Goal: Task Accomplishment & Management: Manage account settings

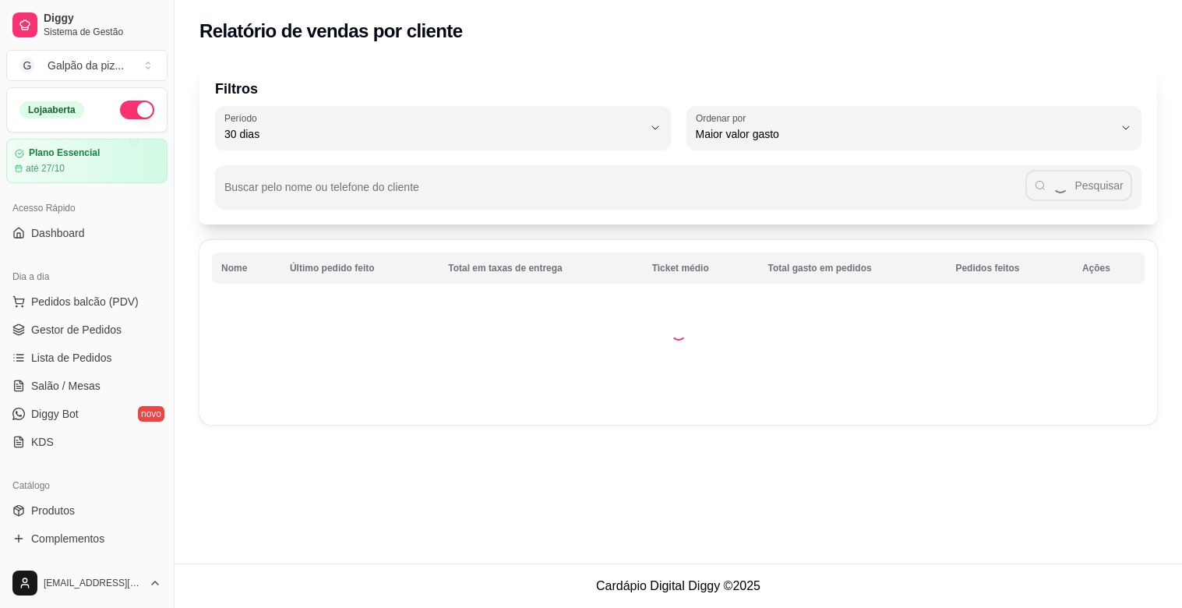
select select "30"
select select "HIGHEST_TOTAL_SPENT_WITH_ORDERS"
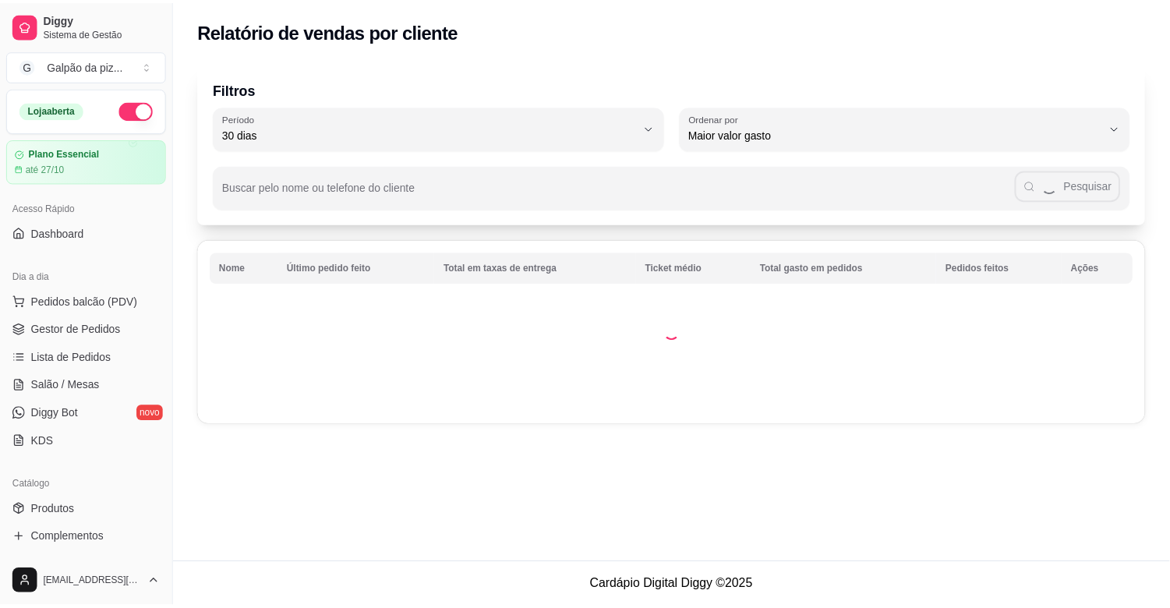
scroll to position [340, 0]
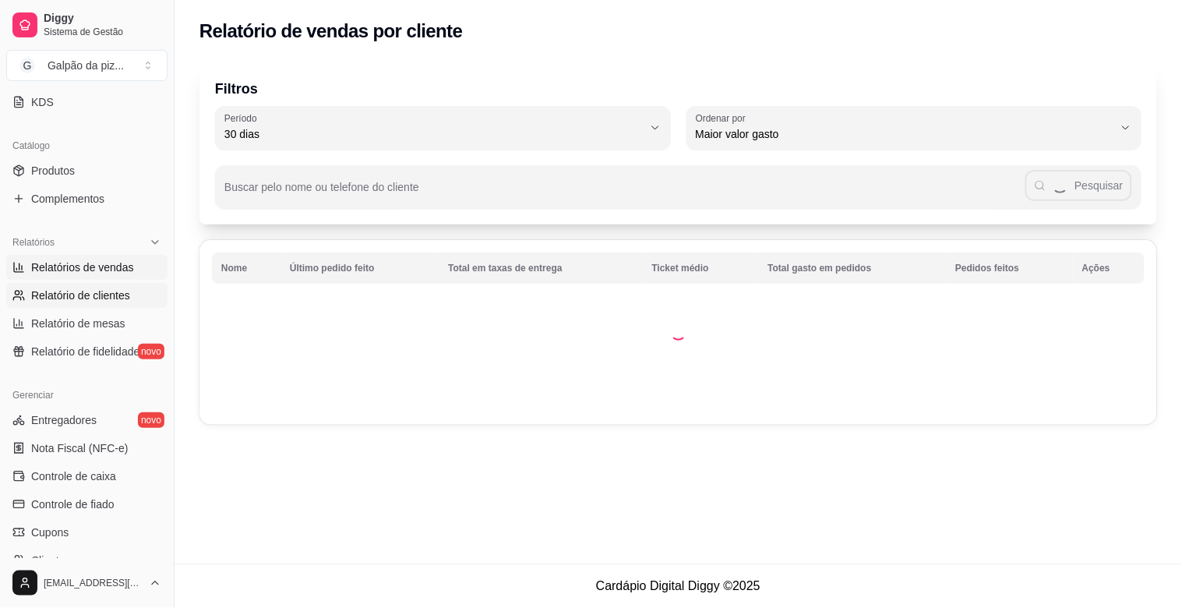
click at [94, 274] on span "Relatórios de vendas" at bounding box center [82, 268] width 103 height 16
select select "ALL"
select select "0"
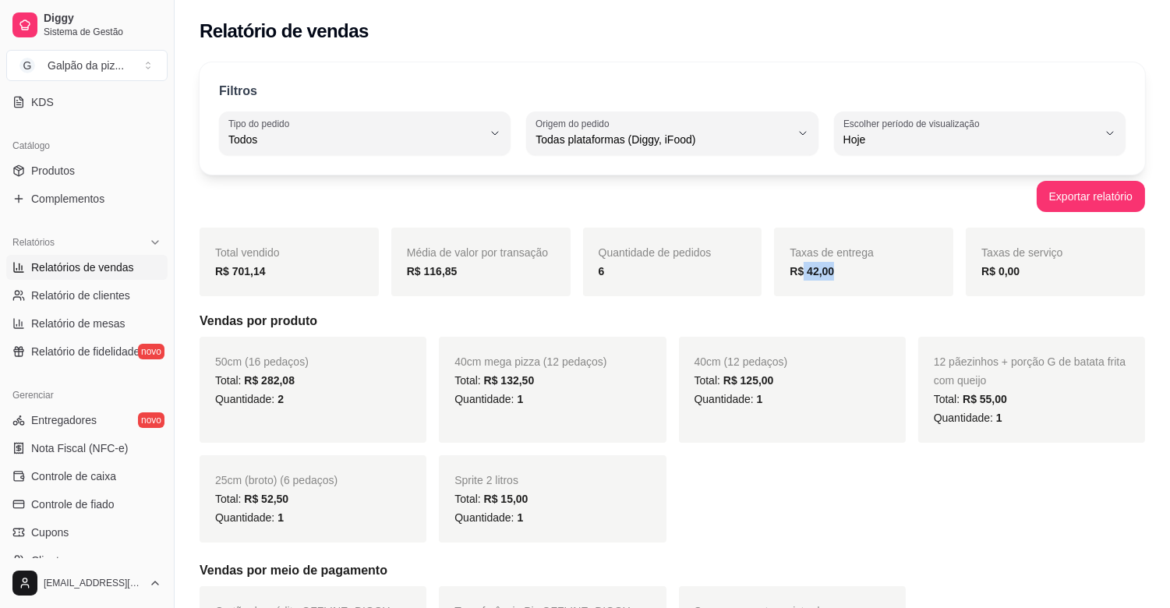
drag, startPoint x: 801, startPoint y: 275, endPoint x: 838, endPoint y: 277, distance: 36.7
click at [838, 277] on div "R$ 42,00" at bounding box center [863, 271] width 148 height 19
click at [842, 274] on div "R$ 42,00" at bounding box center [863, 271] width 148 height 19
drag, startPoint x: 803, startPoint y: 274, endPoint x: 839, endPoint y: 257, distance: 40.1
click at [839, 257] on div "Taxas de entrega R$ 42,00" at bounding box center [863, 262] width 179 height 69
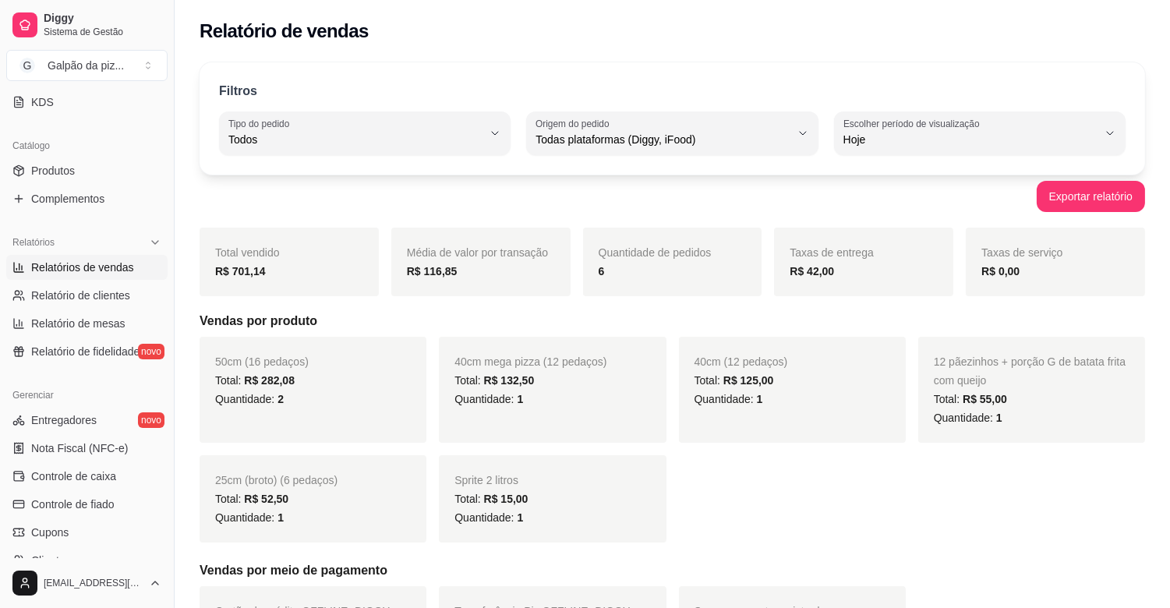
click at [842, 284] on div "Taxas de entrega R$ 42,00" at bounding box center [863, 262] width 179 height 69
drag, startPoint x: 806, startPoint y: 273, endPoint x: 848, endPoint y: 274, distance: 42.1
click at [848, 274] on div "R$ 42,00" at bounding box center [863, 271] width 148 height 19
click at [865, 286] on div "Taxas de entrega R$ 42,00" at bounding box center [863, 262] width 179 height 69
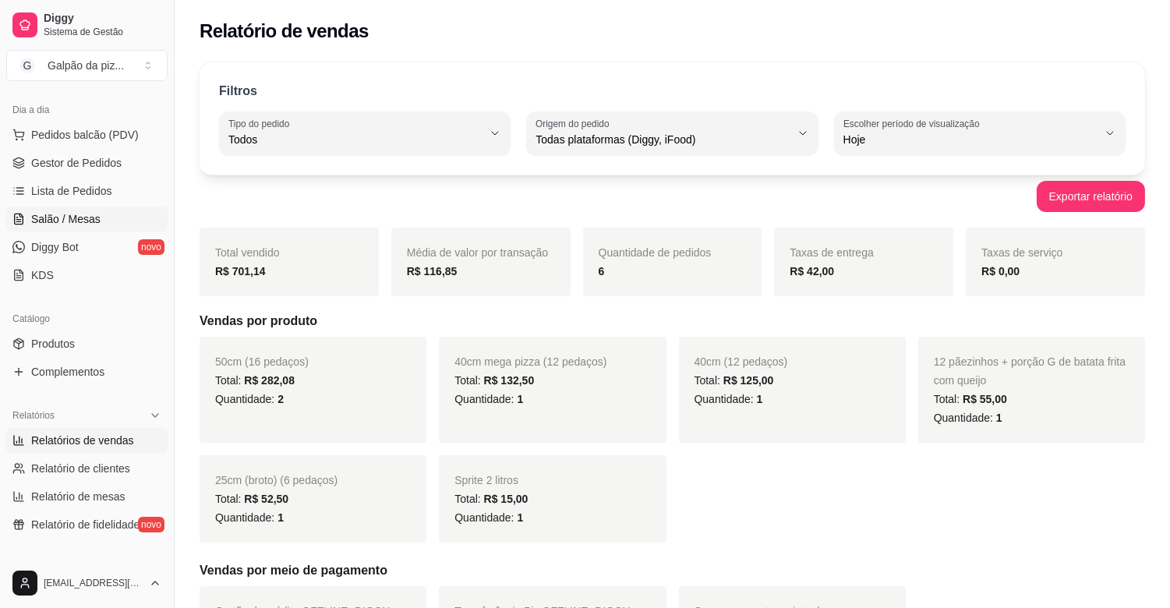
scroll to position [80, 0]
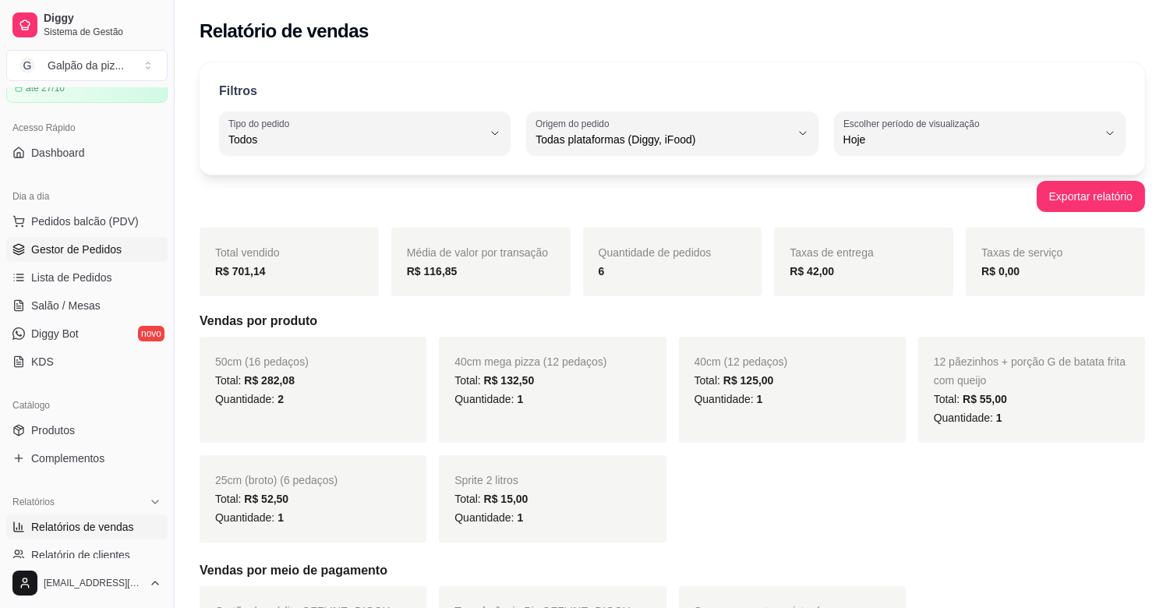
click at [92, 252] on span "Gestor de Pedidos" at bounding box center [76, 250] width 90 height 16
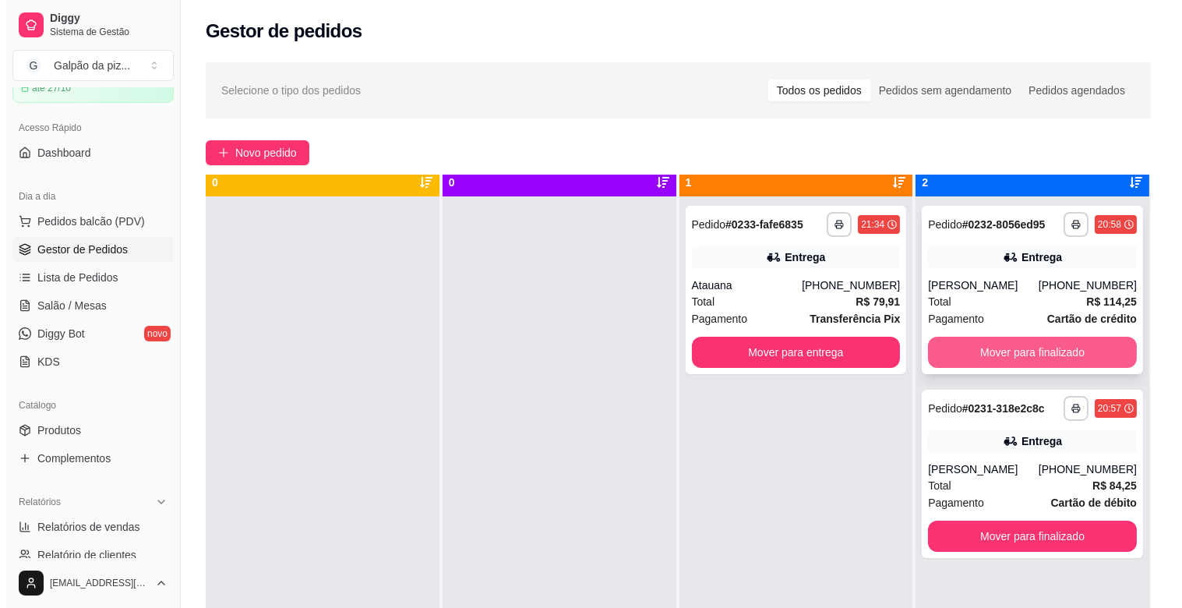
scroll to position [43, 0]
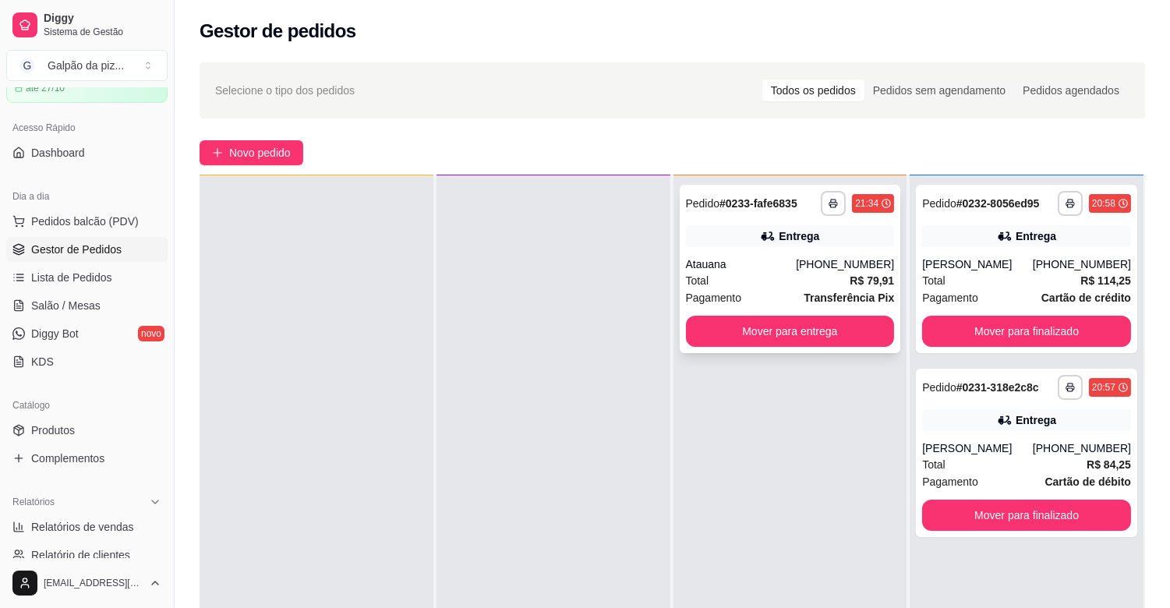
click at [796, 257] on div "Atauana" at bounding box center [741, 264] width 111 height 16
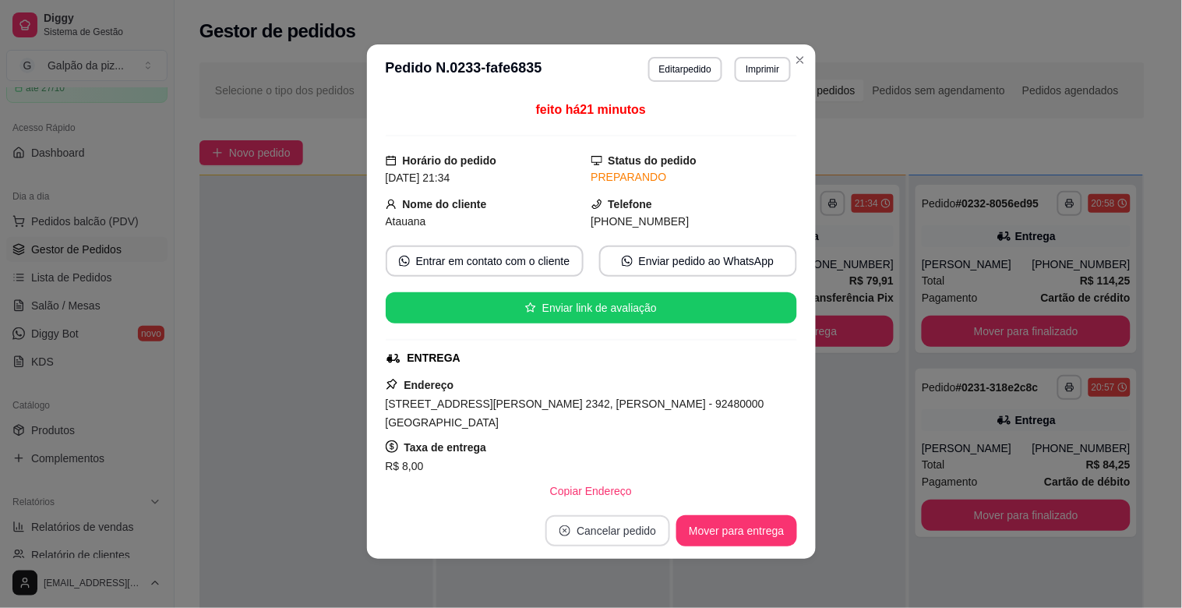
scroll to position [3, 0]
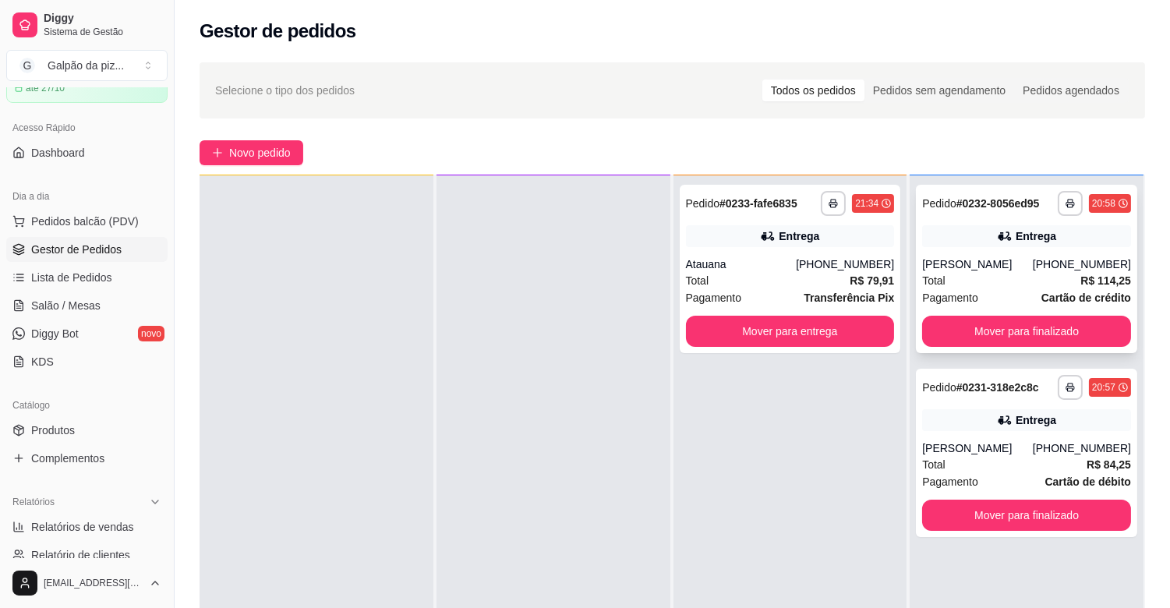
click at [974, 274] on div "Total R$ 114,25" at bounding box center [1026, 280] width 209 height 17
click at [975, 429] on div "Entrega" at bounding box center [1026, 420] width 209 height 22
click at [953, 318] on button "Mover para finalizado" at bounding box center [1026, 331] width 209 height 31
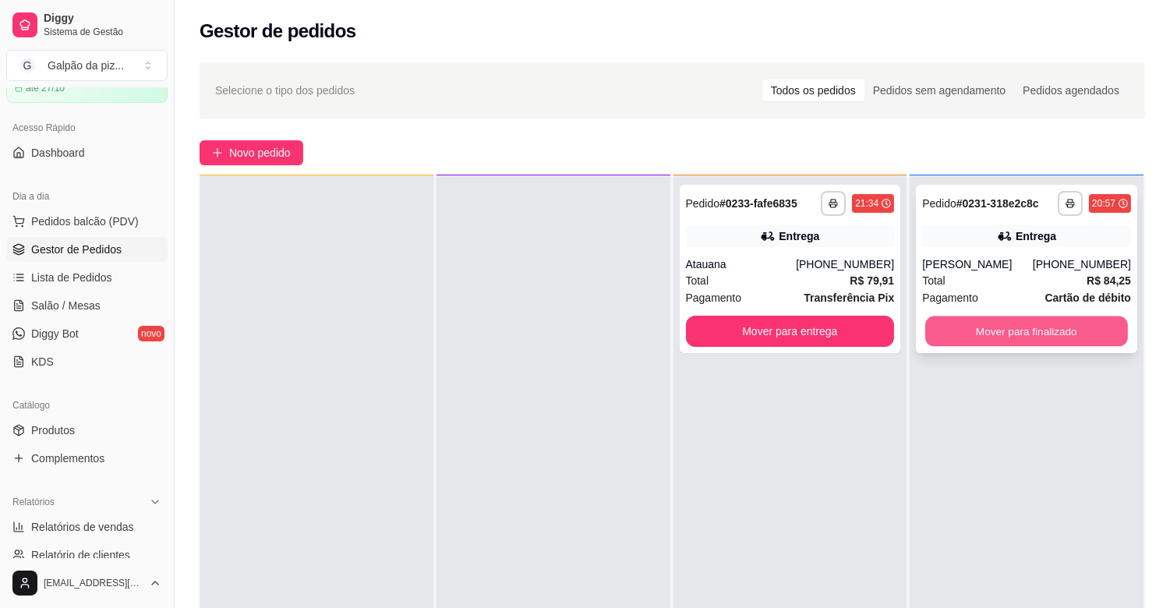
click at [971, 339] on button "Mover para finalizado" at bounding box center [1026, 331] width 203 height 30
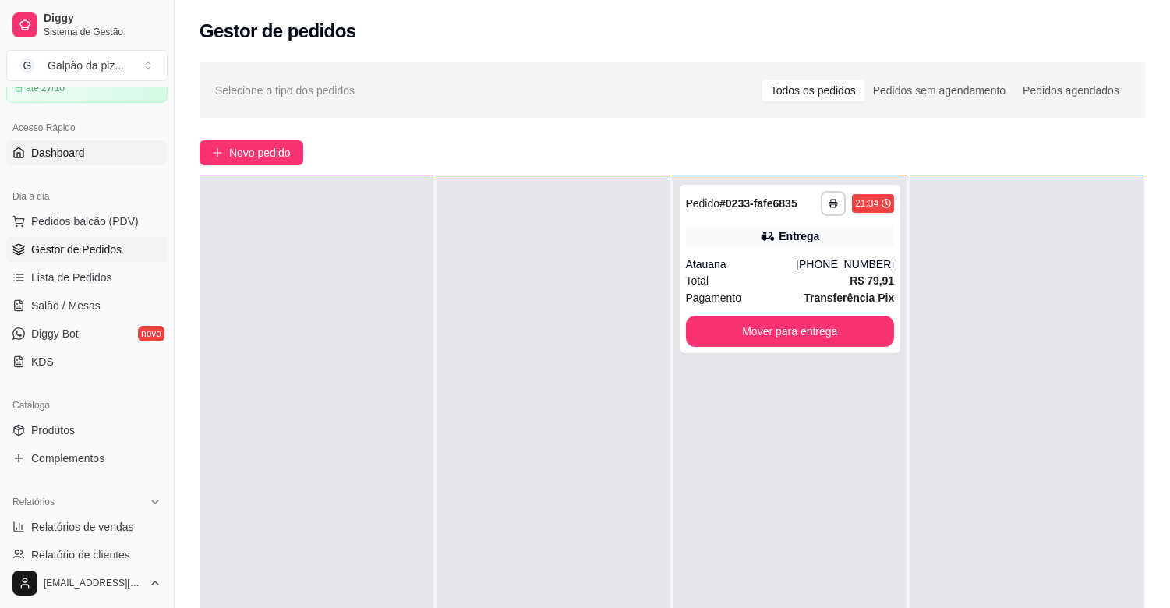
click at [83, 146] on link "Dashboard" at bounding box center [86, 152] width 161 height 25
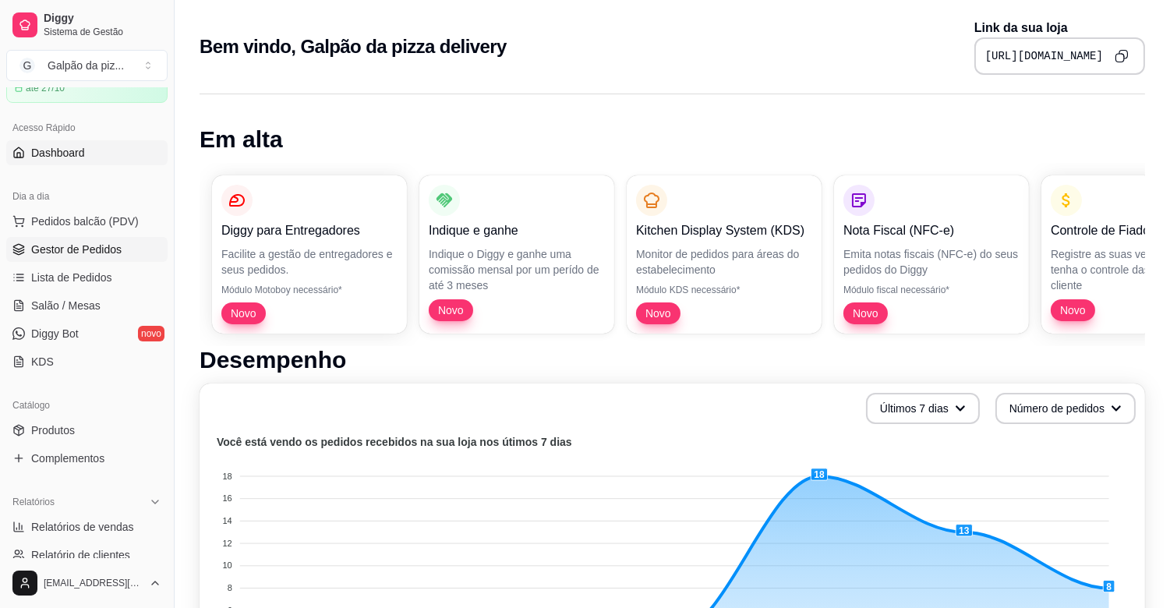
click at [70, 245] on span "Gestor de Pedidos" at bounding box center [76, 250] width 90 height 16
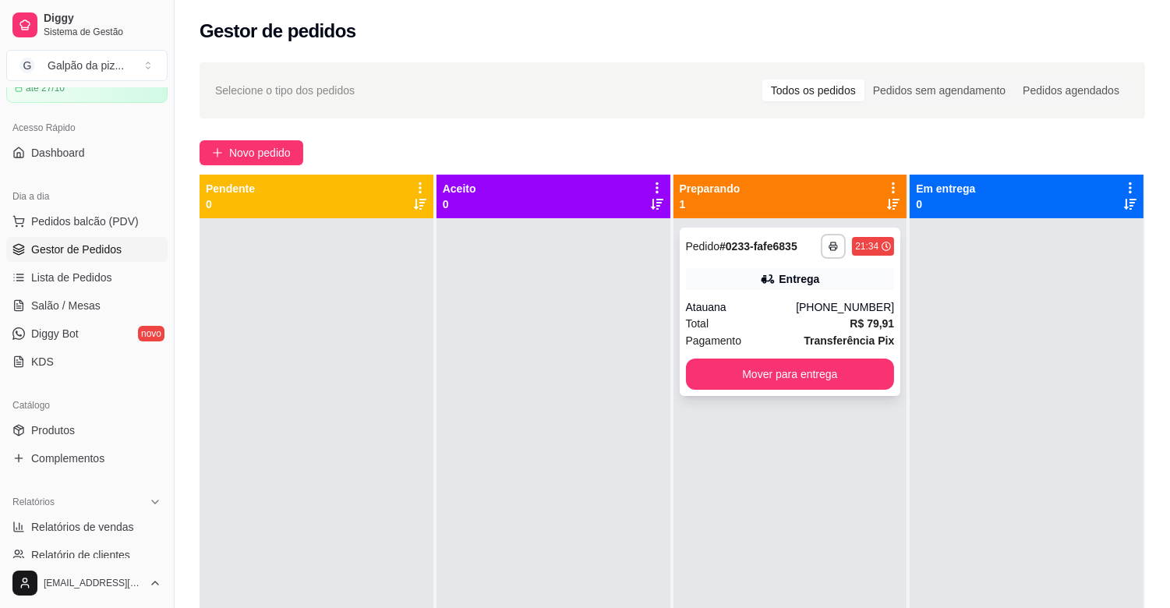
click at [722, 282] on div "Entrega" at bounding box center [790, 279] width 209 height 22
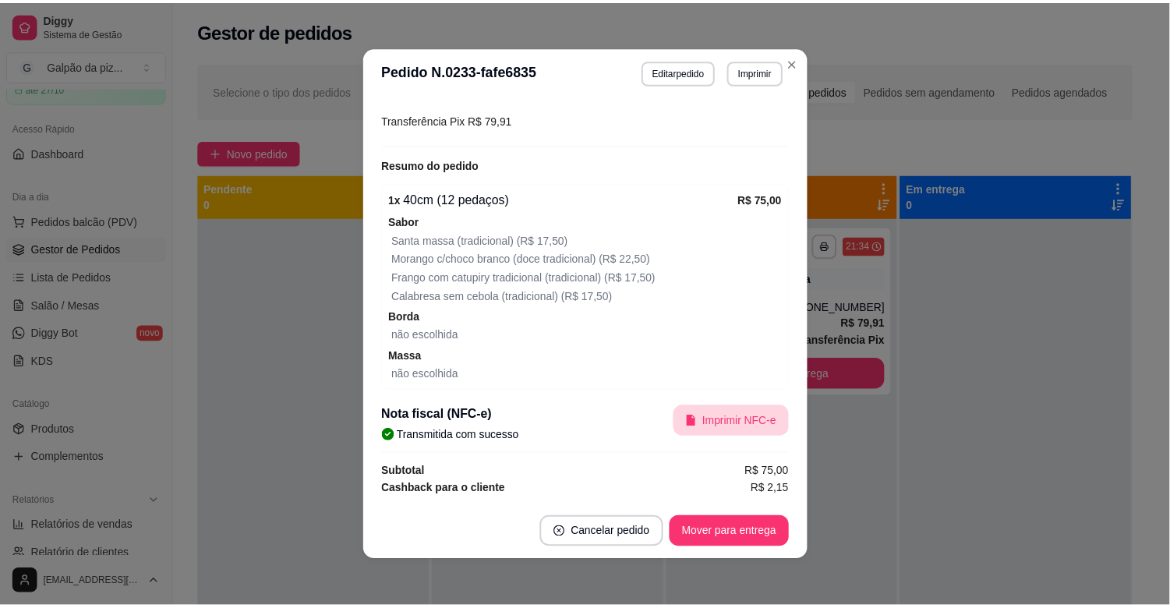
scroll to position [468, 0]
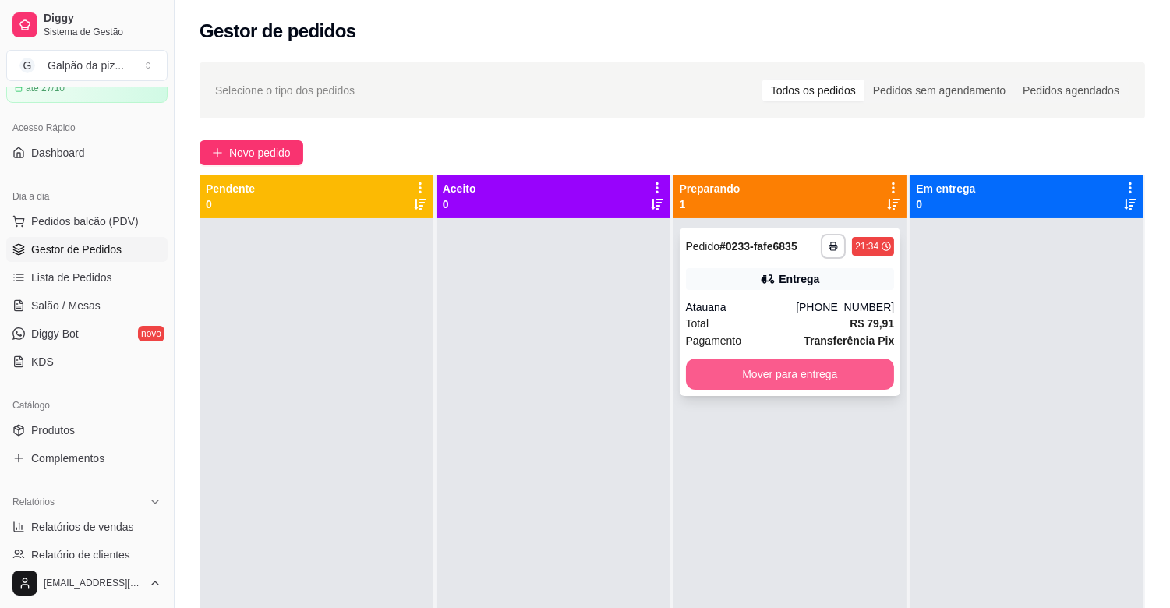
click at [776, 365] on button "Mover para entrega" at bounding box center [790, 373] width 209 height 31
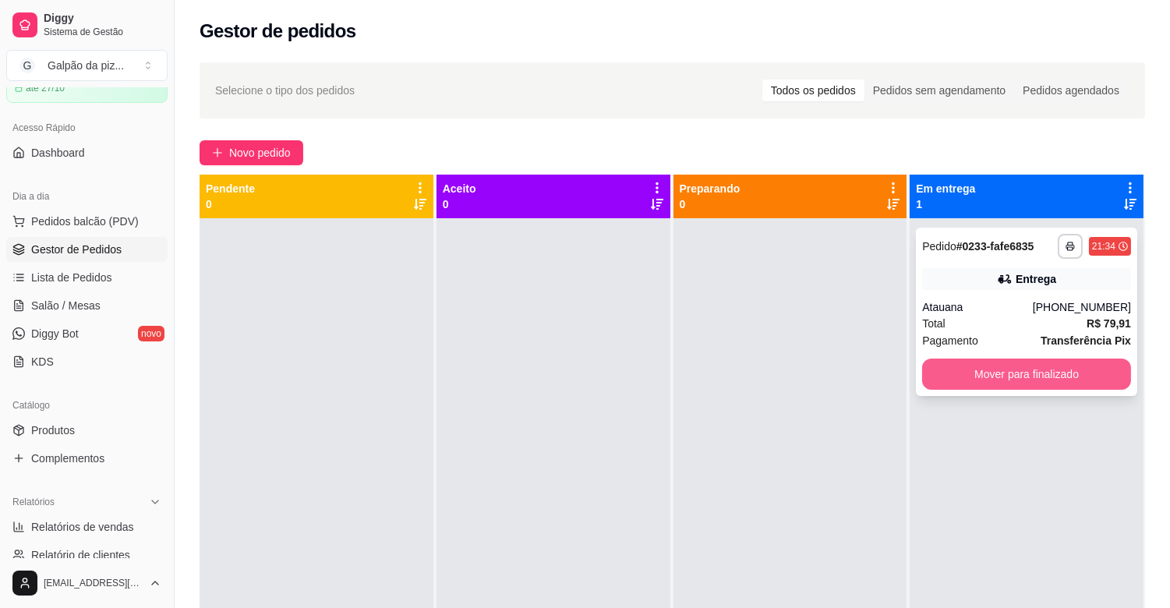
click at [953, 382] on button "Mover para finalizado" at bounding box center [1026, 373] width 209 height 31
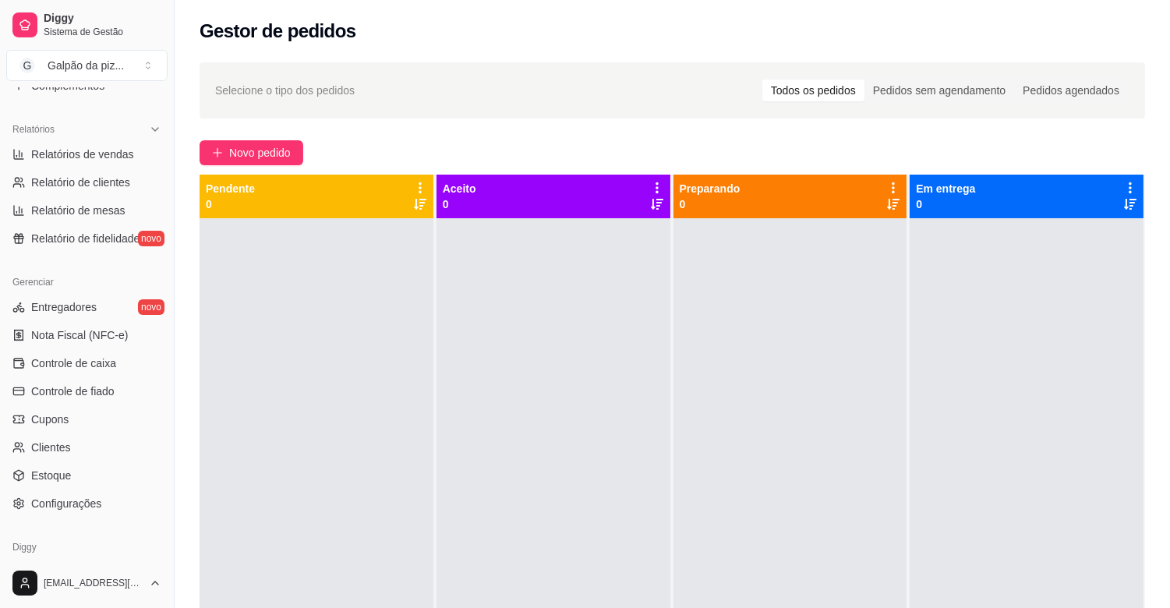
scroll to position [426, 0]
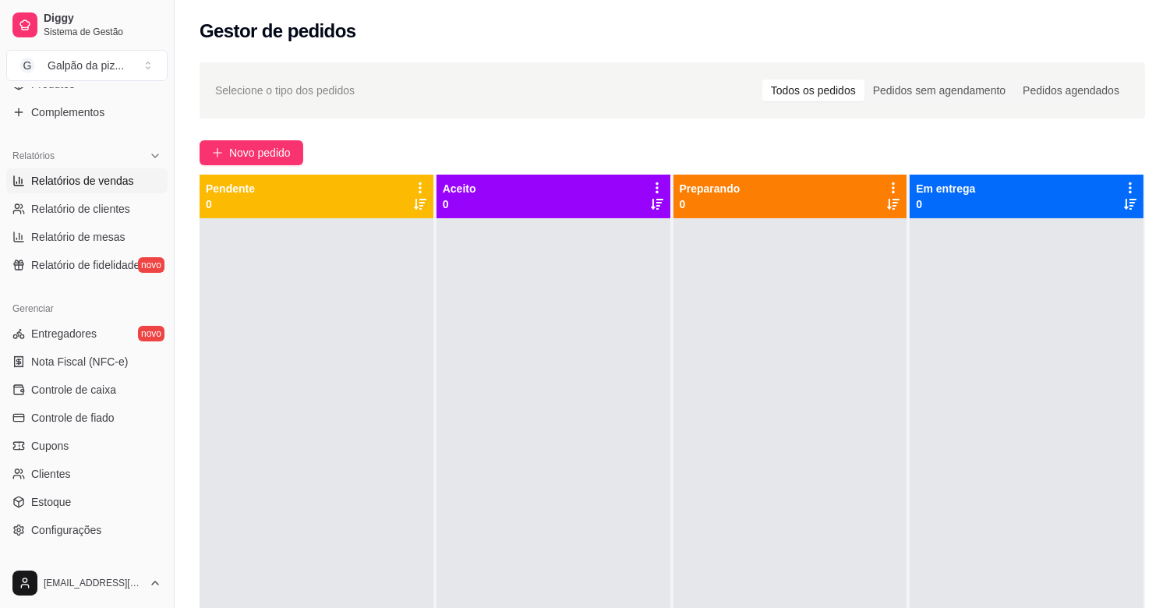
click at [63, 188] on span "Relatórios de vendas" at bounding box center [82, 181] width 103 height 16
select select "ALL"
select select "0"
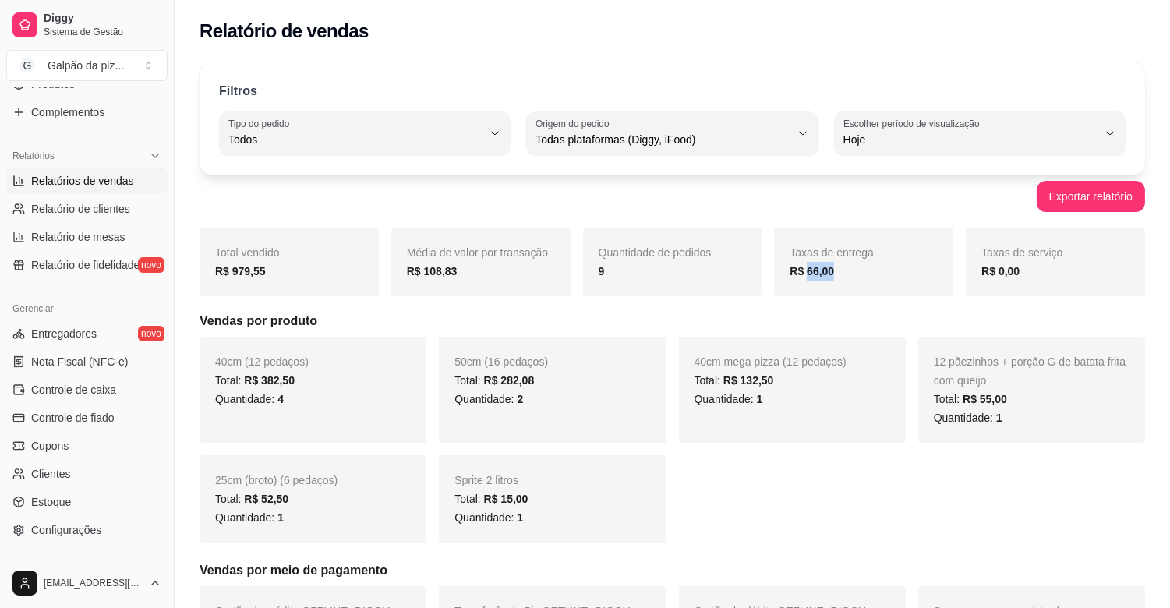
drag, startPoint x: 807, startPoint y: 271, endPoint x: 836, endPoint y: 284, distance: 31.4
click at [836, 284] on div "Taxas de entrega R$ 66,00" at bounding box center [863, 262] width 179 height 69
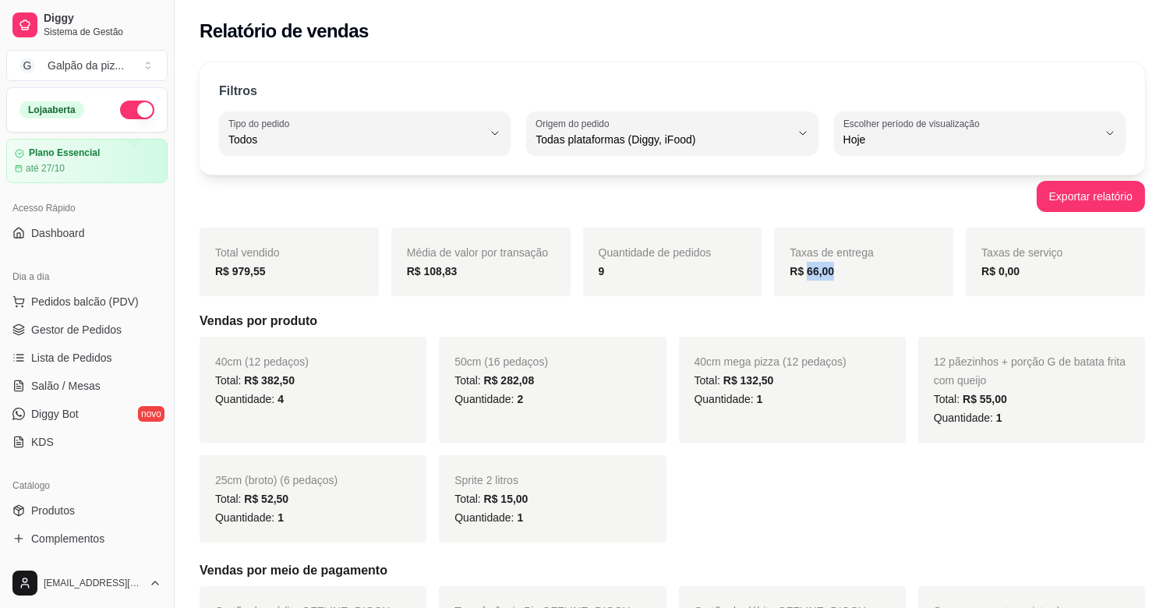
click at [130, 112] on button "button" at bounding box center [137, 110] width 34 height 19
